Goal: Book appointment/travel/reservation

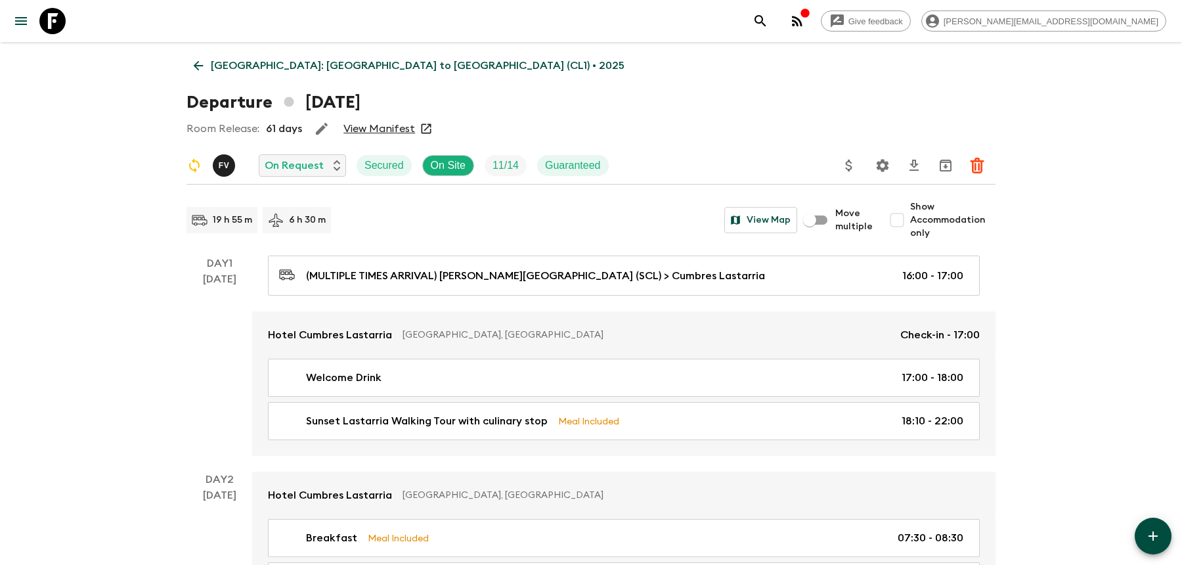
click at [768, 22] on icon "search adventures" at bounding box center [761, 21] width 16 height 16
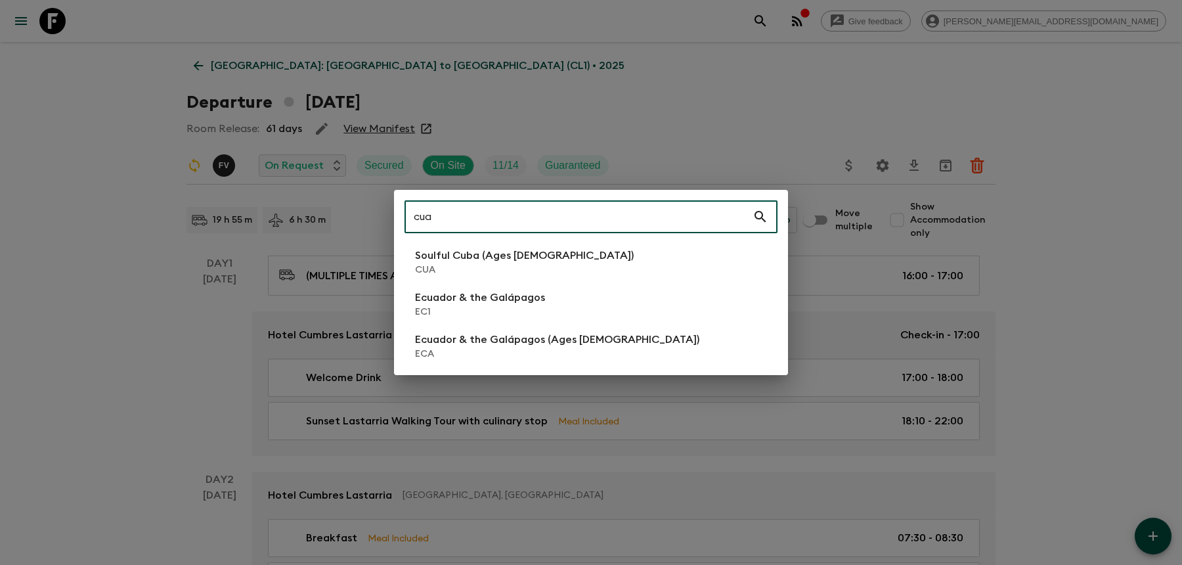
type input "cua"
click at [464, 246] on li "Soulful Cuba (Ages [DEMOGRAPHIC_DATA]) CUA" at bounding box center [591, 262] width 373 height 37
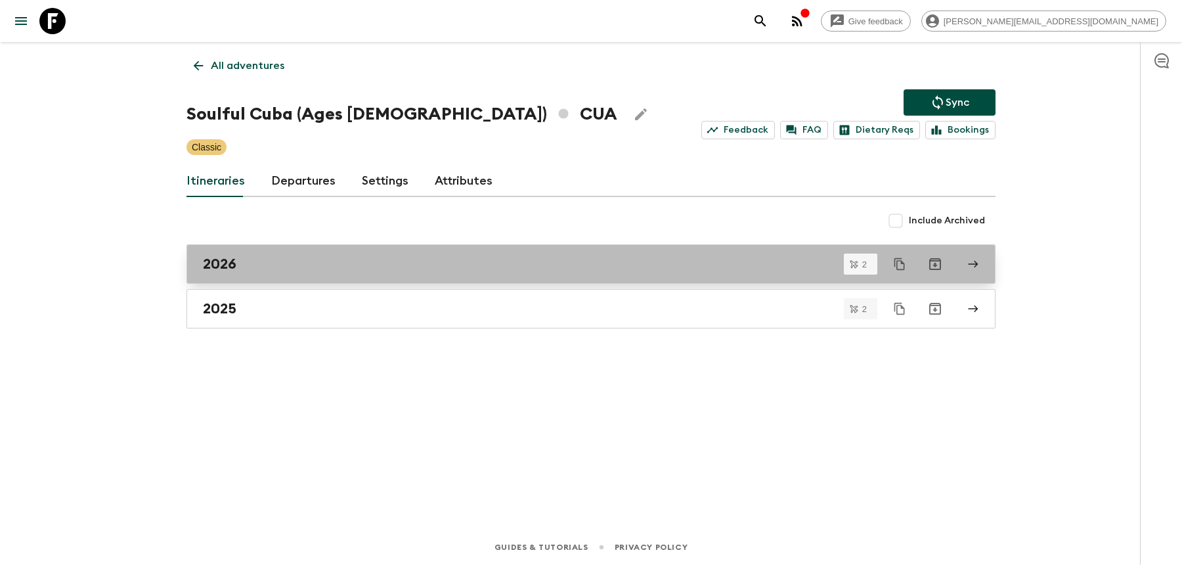
click at [276, 258] on div "2026" at bounding box center [578, 263] width 751 height 17
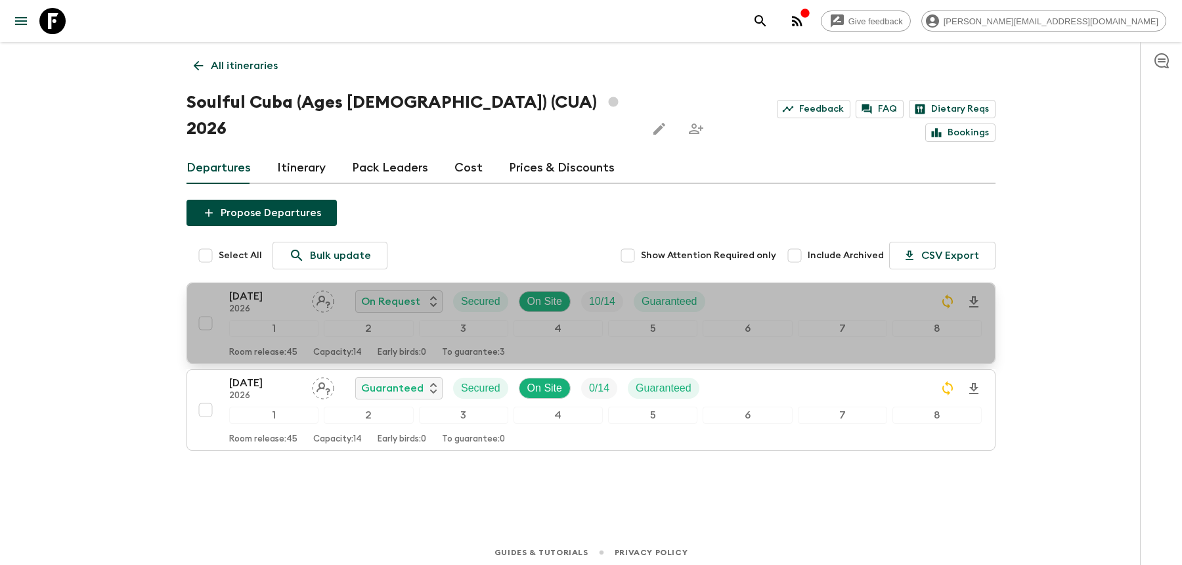
click at [860, 288] on div "[DATE] 2026 On Request Secured On Site 10 / 14 Guaranteed" at bounding box center [605, 301] width 753 height 26
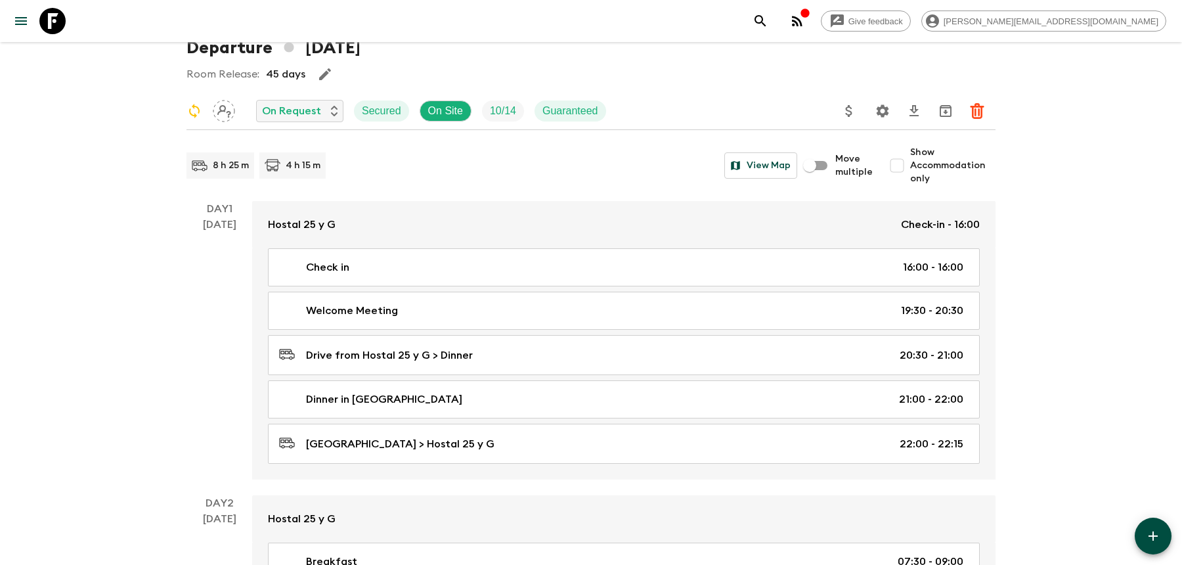
scroll to position [56, 0]
click at [907, 160] on input "Show Accommodation only" at bounding box center [897, 164] width 26 height 26
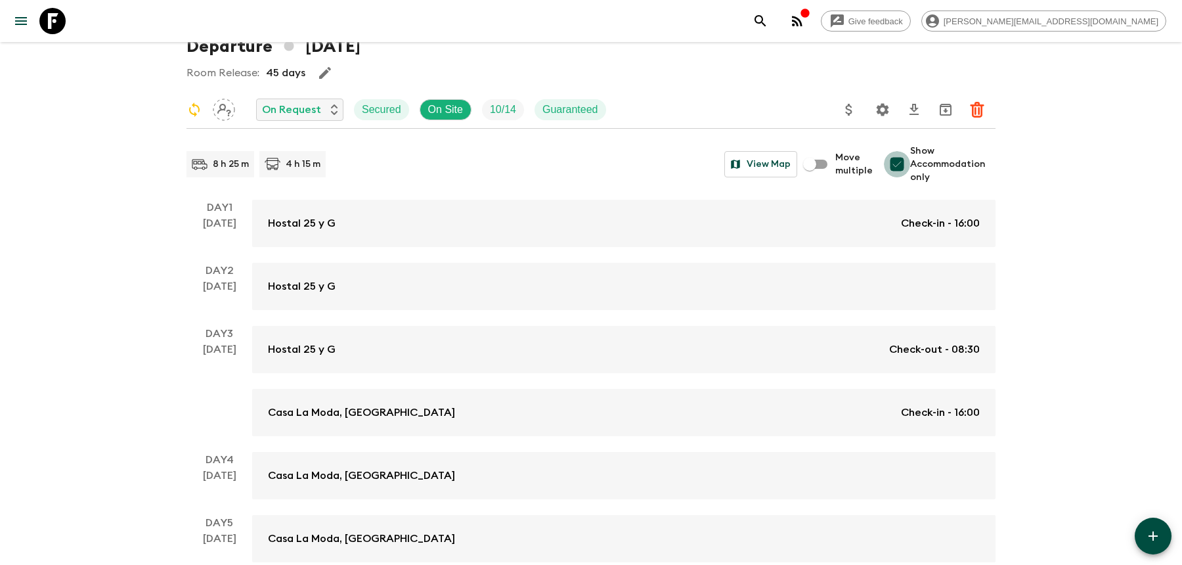
click at [907, 160] on input "Show Accommodation only" at bounding box center [897, 164] width 26 height 26
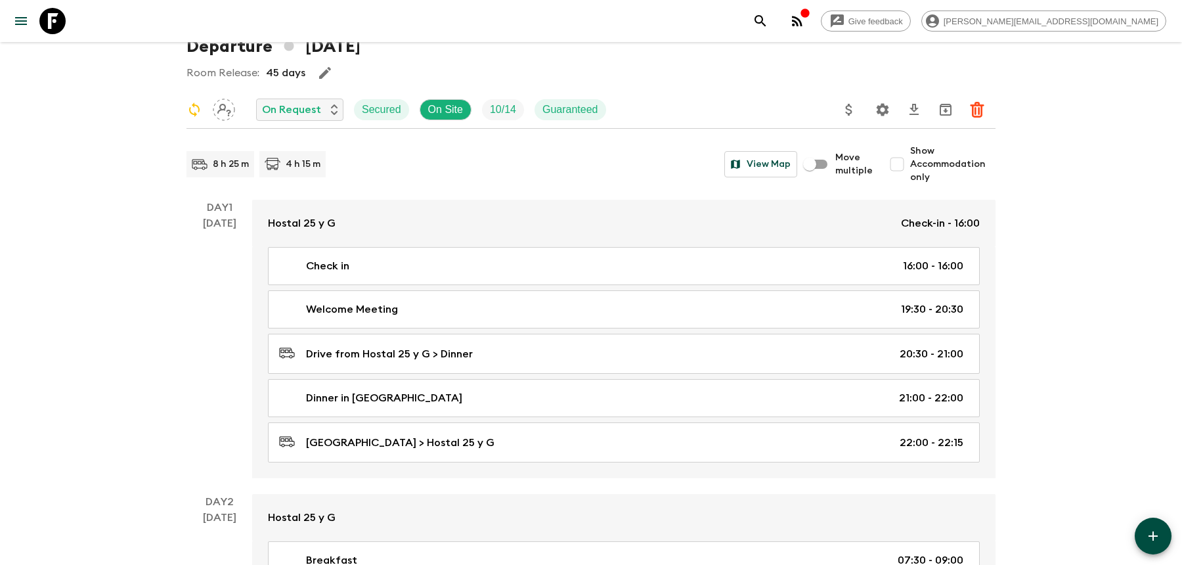
click at [909, 164] on input "Show Accommodation only" at bounding box center [897, 164] width 26 height 26
checkbox input "true"
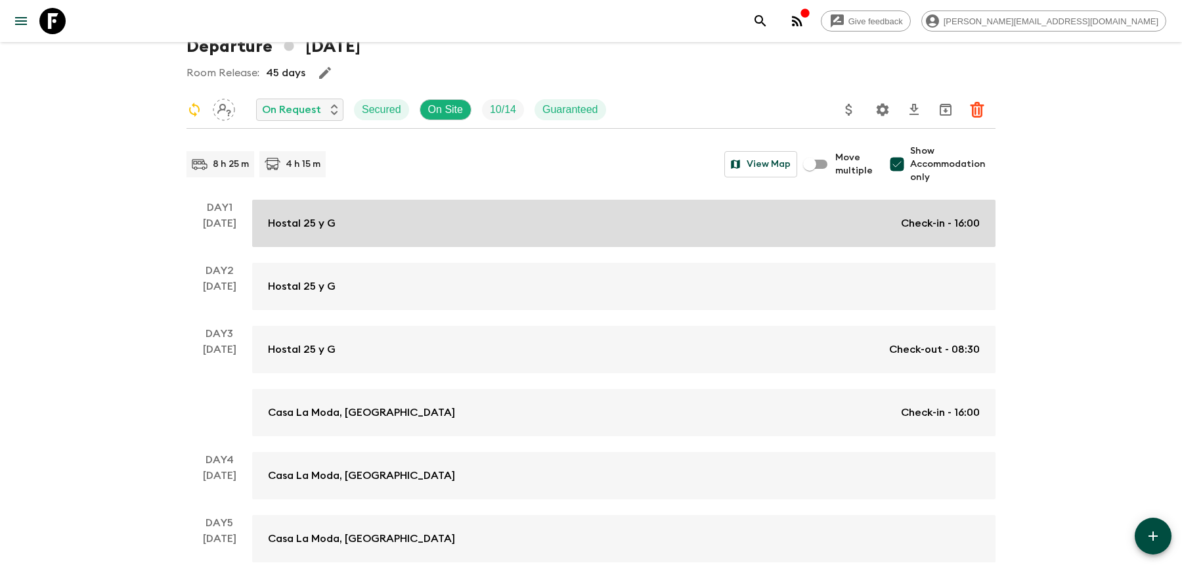
click at [811, 228] on div "Hostal 25 y G Check-in - 16:00" at bounding box center [624, 223] width 712 height 16
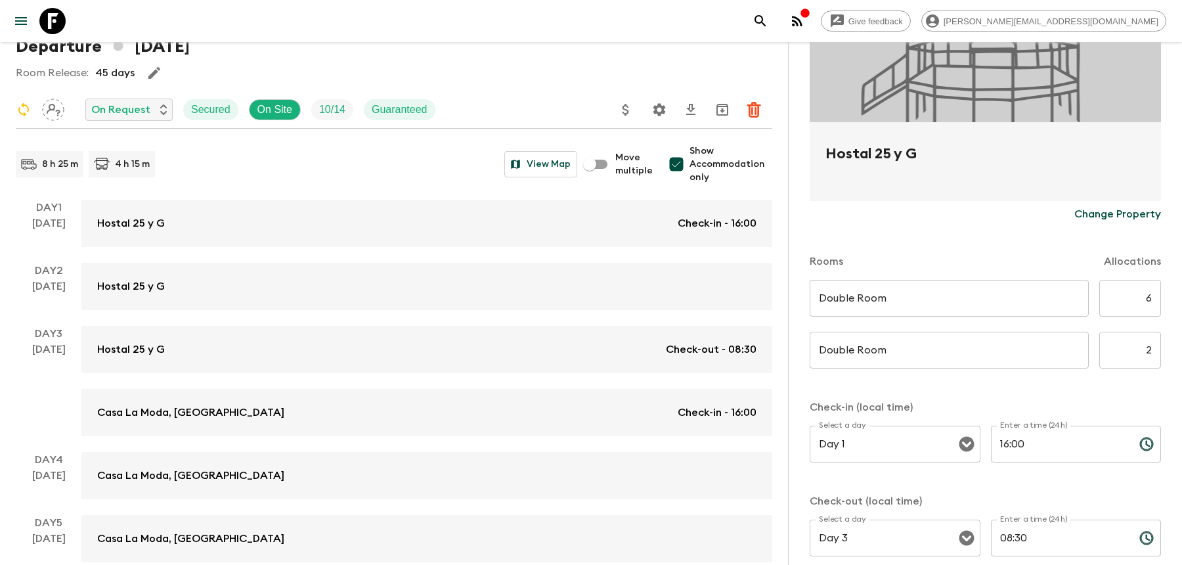
scroll to position [389, 0]
